Goal: Navigation & Orientation: Find specific page/section

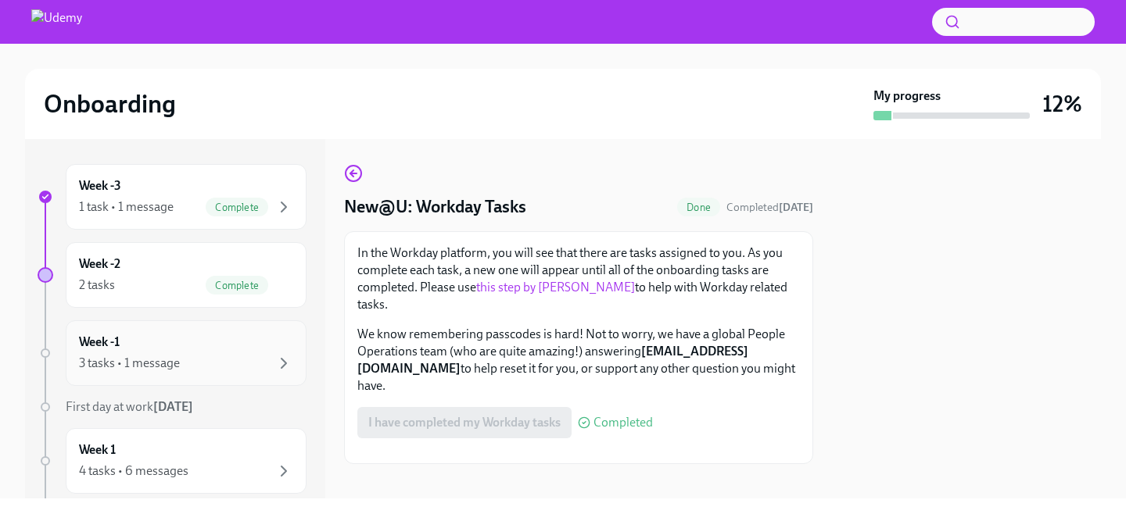
click at [211, 354] on div "3 tasks • 1 message" at bounding box center [186, 363] width 214 height 19
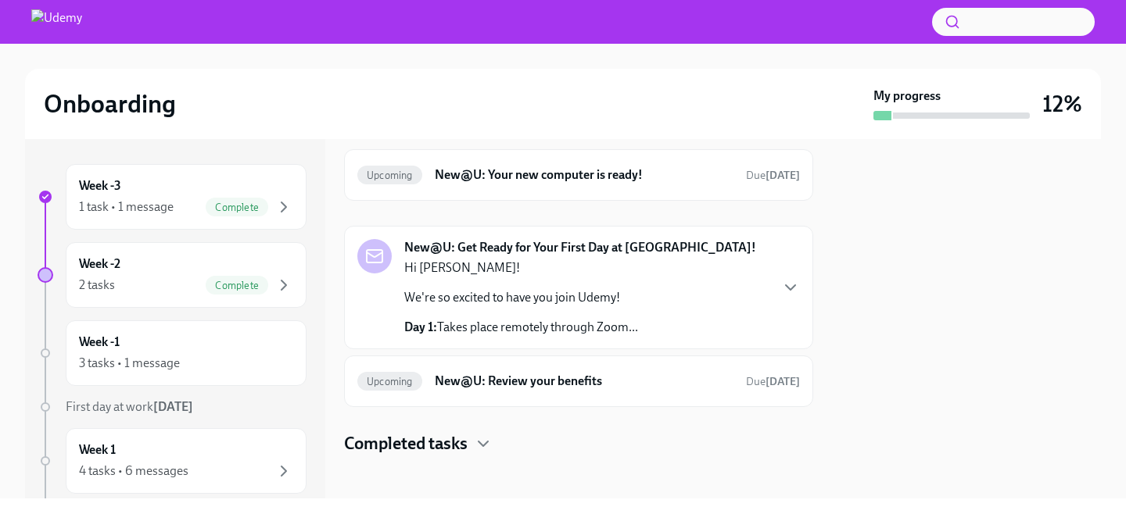
scroll to position [66, 0]
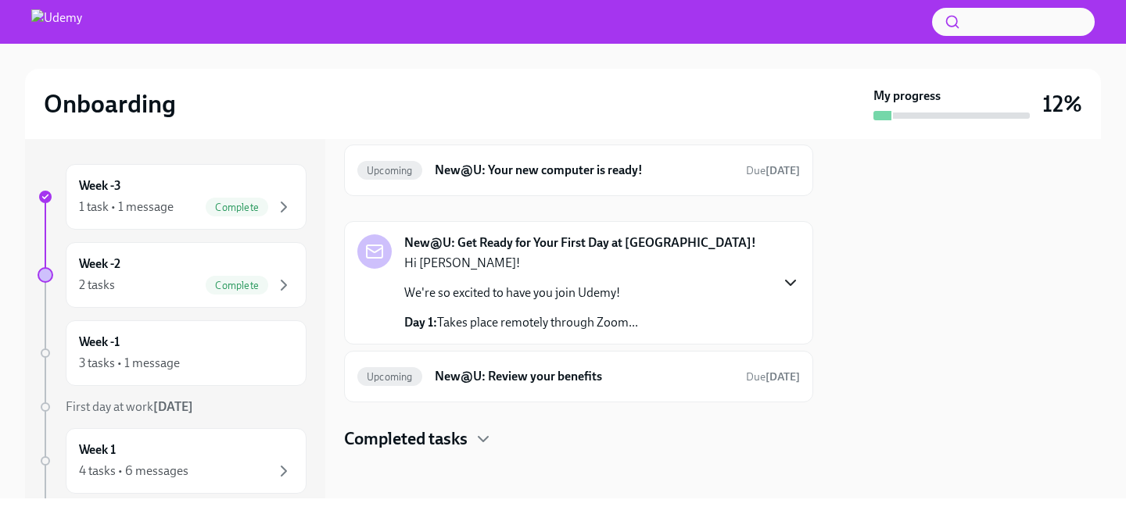
click at [797, 283] on icon "button" at bounding box center [790, 283] width 19 height 19
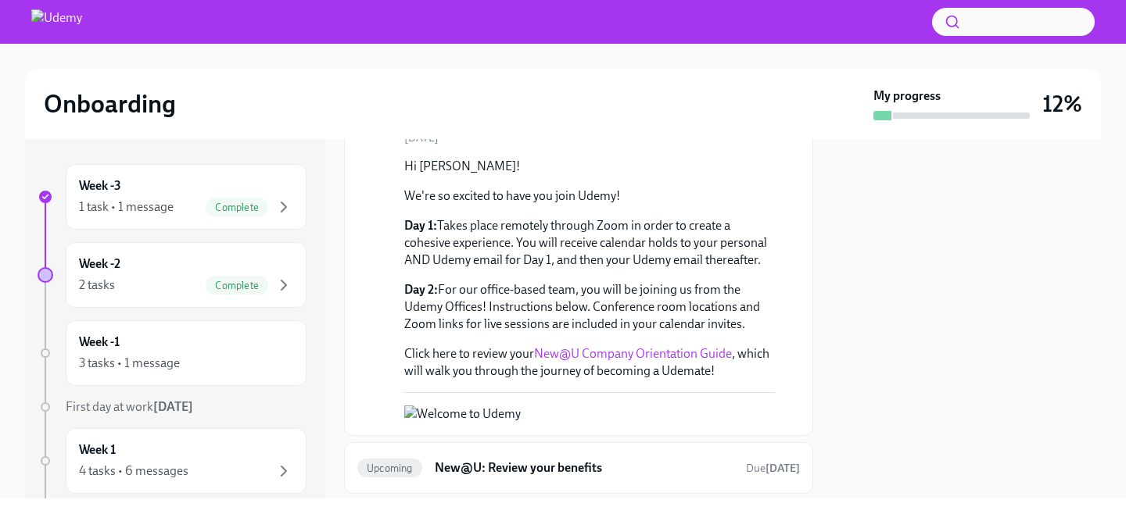
scroll to position [211, 0]
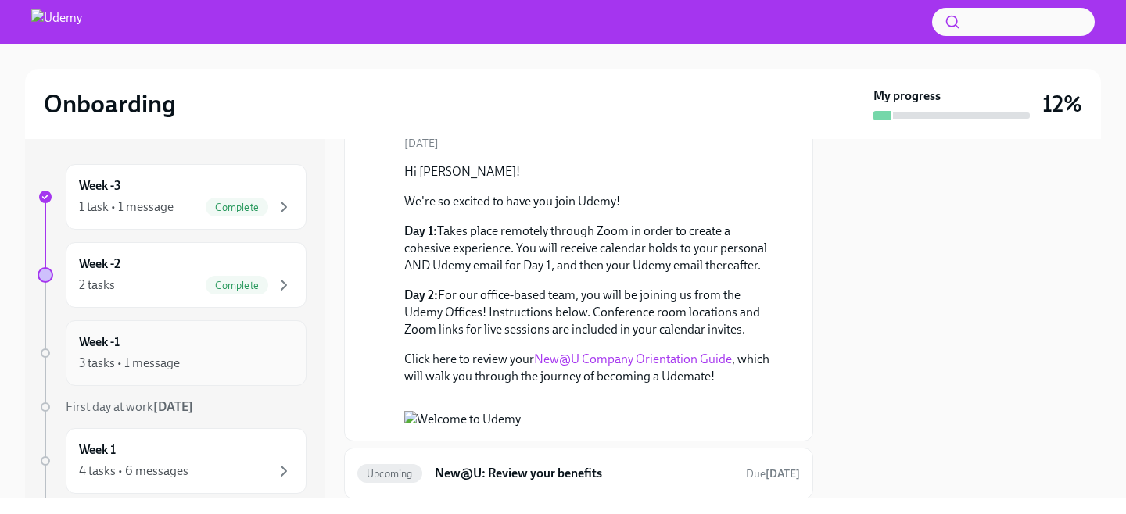
click at [244, 354] on div "3 tasks • 1 message" at bounding box center [186, 363] width 214 height 19
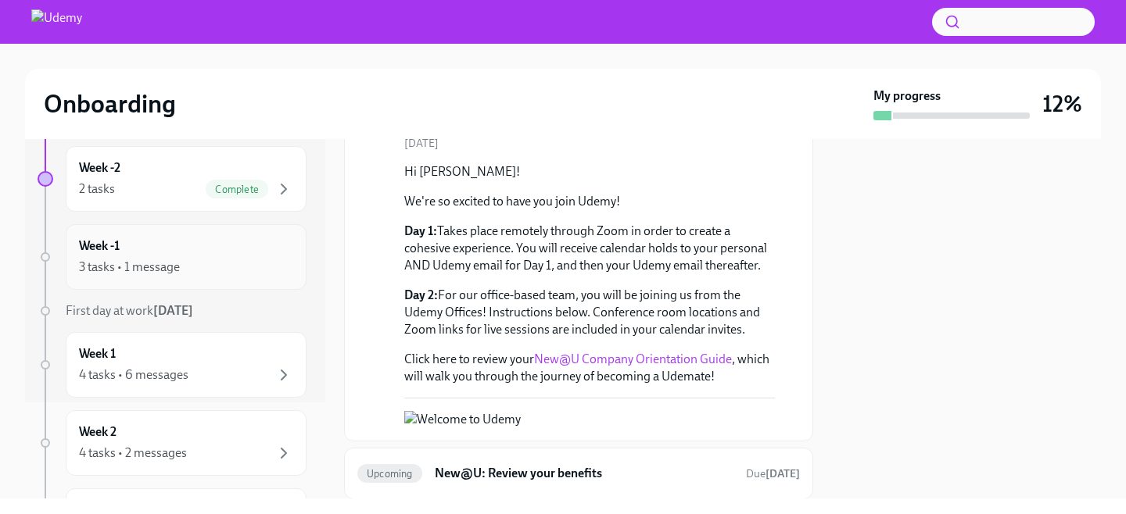
scroll to position [103, 0]
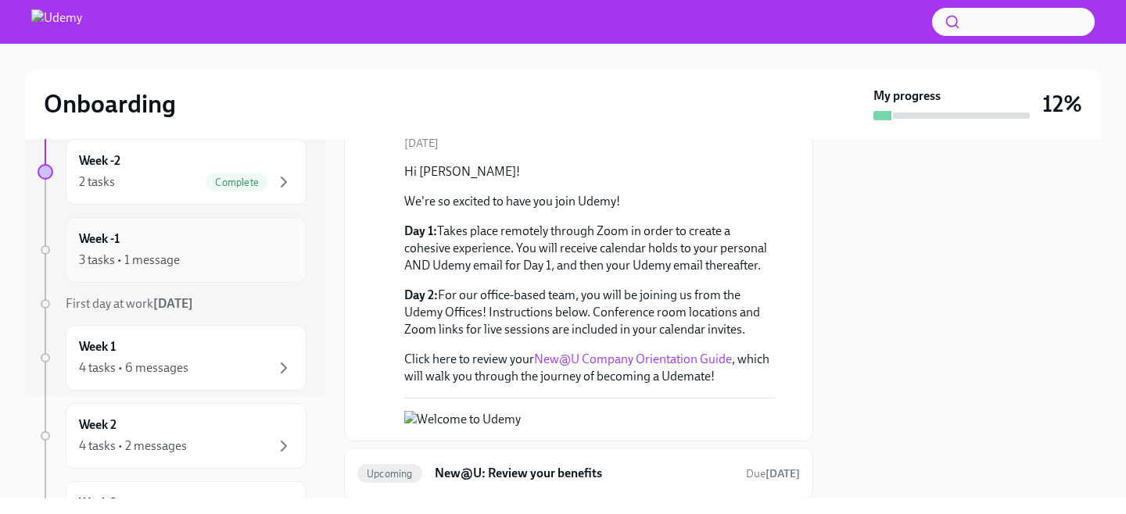
click at [244, 353] on div "Week 1 4 tasks • 6 messages" at bounding box center [186, 358] width 214 height 39
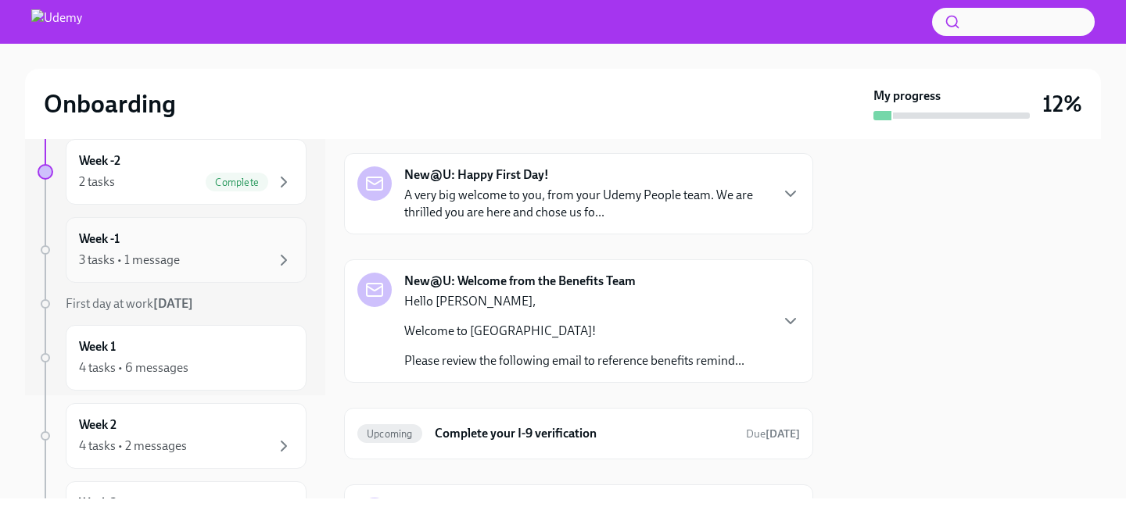
click at [223, 254] on div "3 tasks • 1 message" at bounding box center [186, 260] width 214 height 19
